Goal: Task Accomplishment & Management: Manage account settings

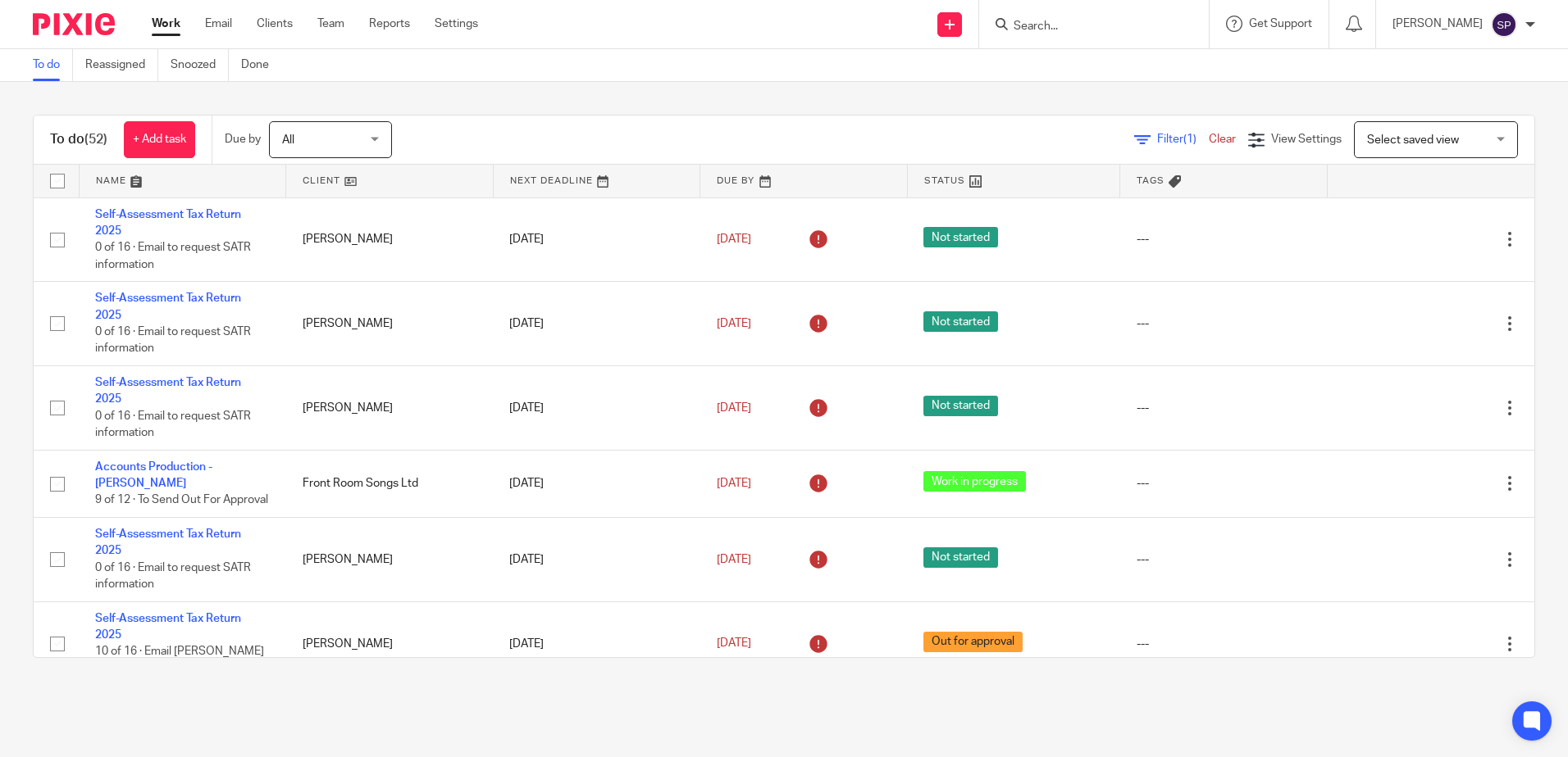
click at [1527, 29] on div at bounding box center [1530, 24] width 10 height 10
click at [1462, 111] on span "Logout" at bounding box center [1459, 114] width 37 height 12
